Goal: Complete application form

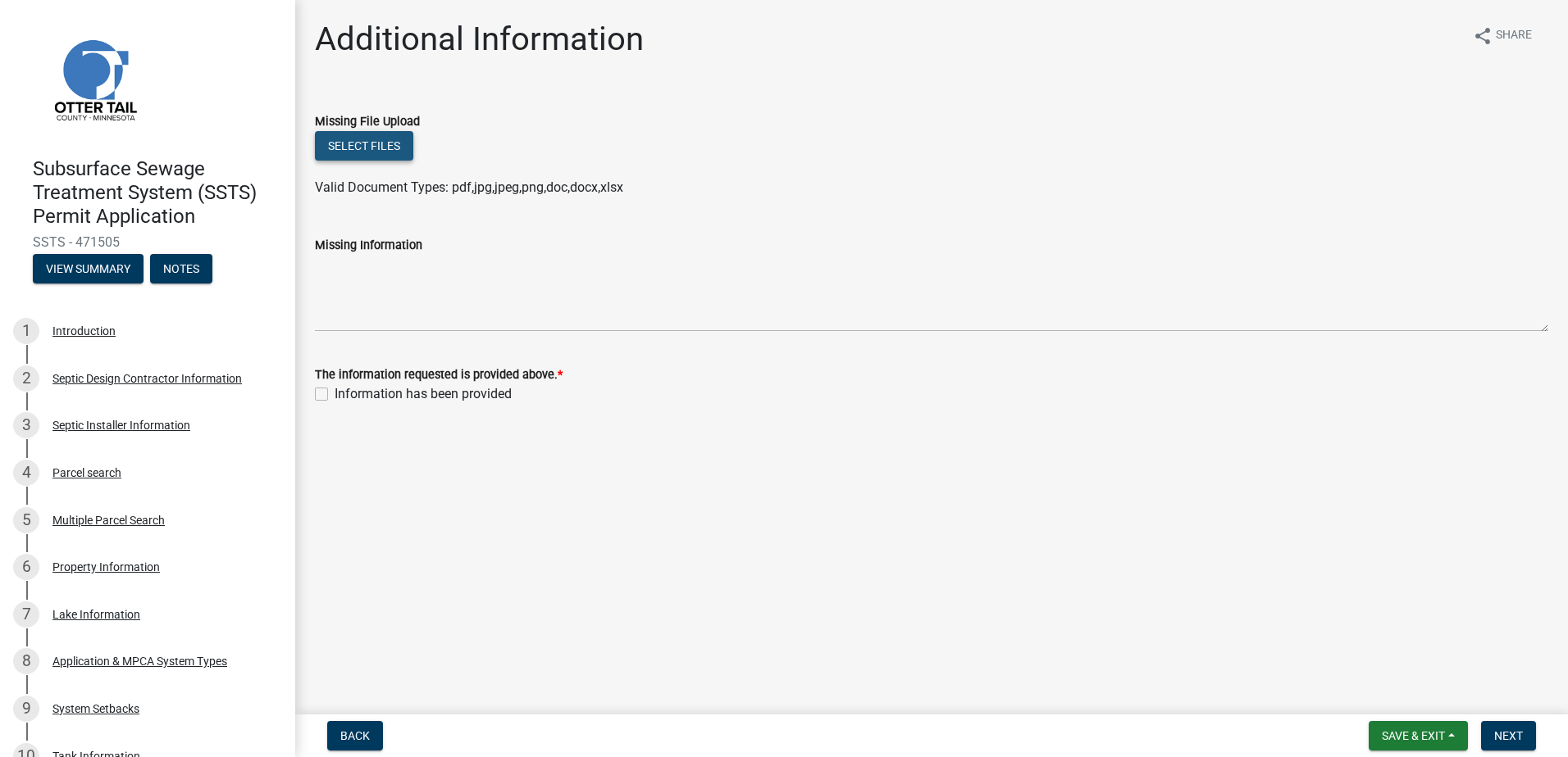
click at [359, 138] on button "Select files" at bounding box center [364, 145] width 98 height 29
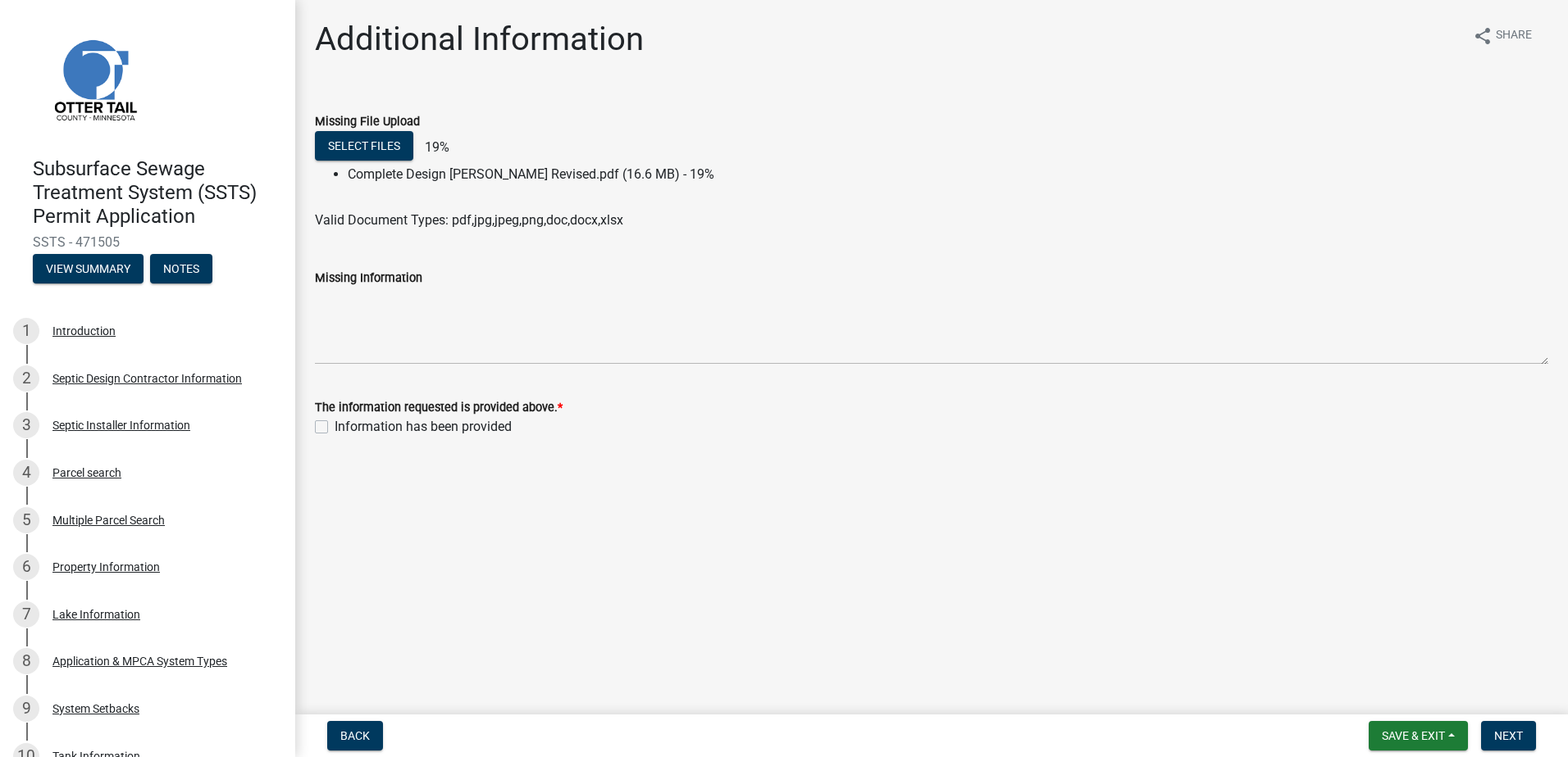
click at [334, 428] on label "Information has been provided" at bounding box center [423, 427] width 177 height 20
click at [334, 428] on input "Information has been provided" at bounding box center [339, 422] width 11 height 11
checkbox input "true"
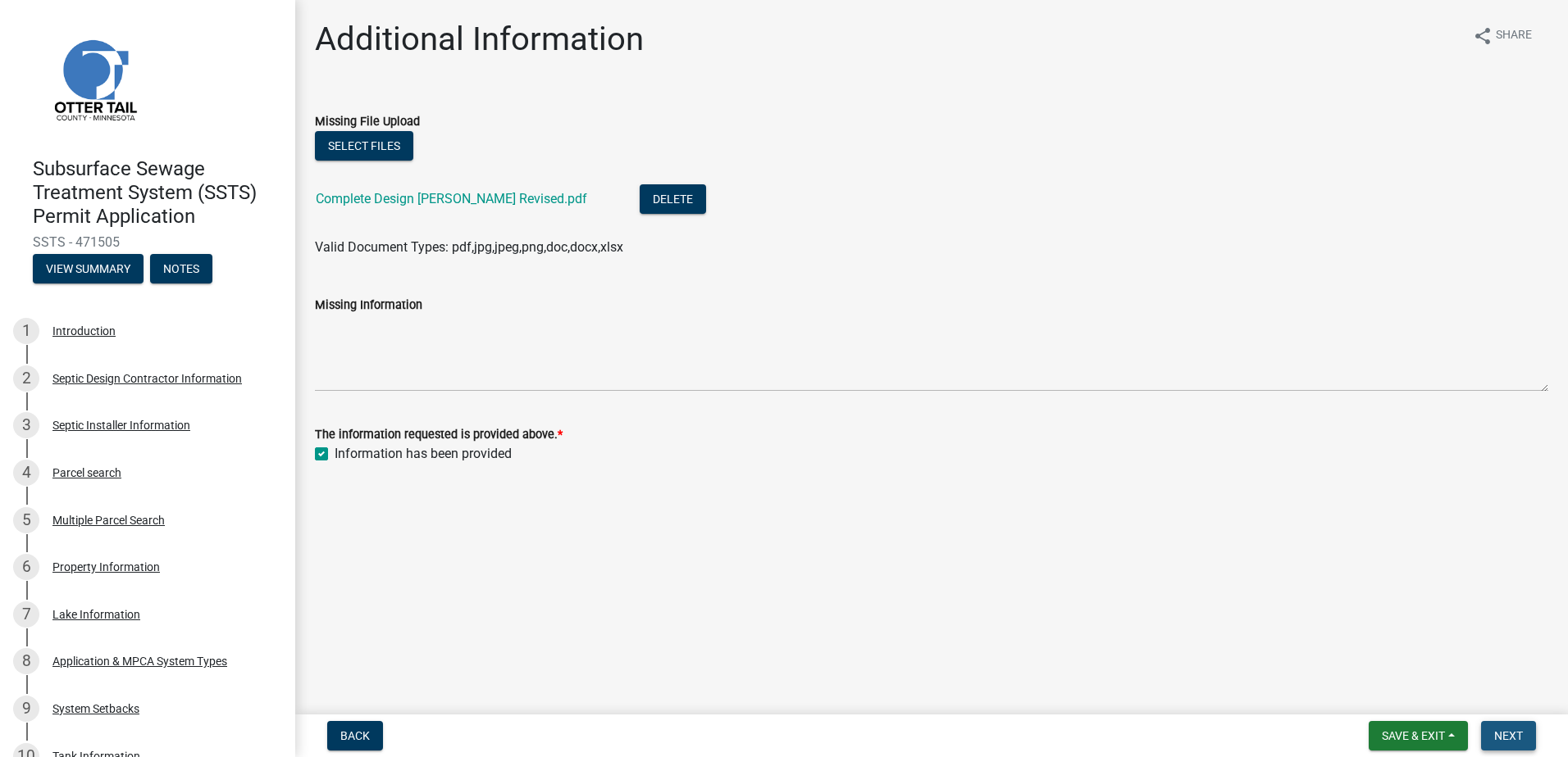
click at [1510, 733] on span "Next" at bounding box center [1508, 736] width 28 height 13
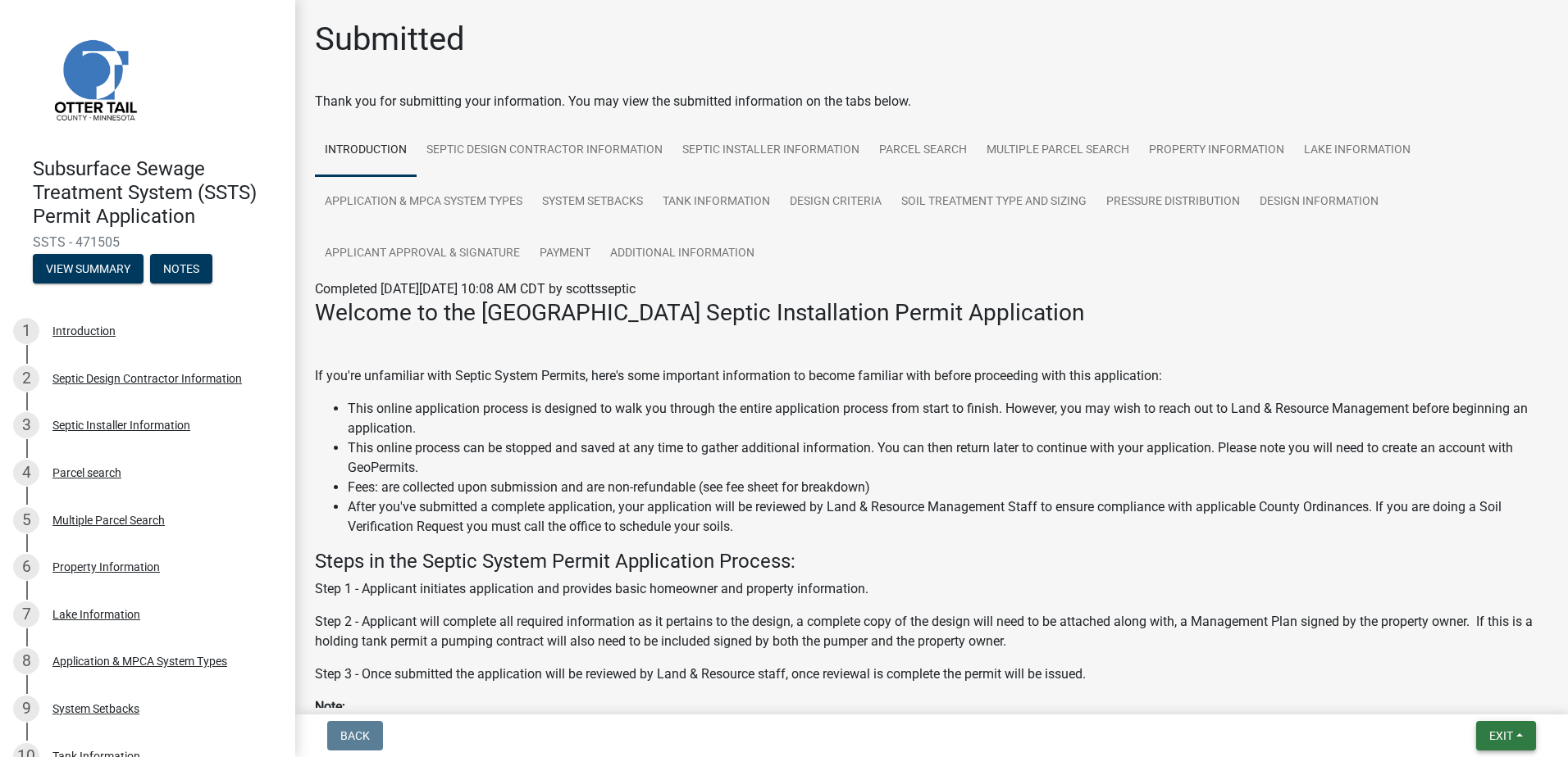
click at [1502, 733] on span "Exit" at bounding box center [1500, 736] width 24 height 13
click at [1455, 704] on button "Save & Exit" at bounding box center [1470, 693] width 131 height 39
